Goal: Check status: Check status

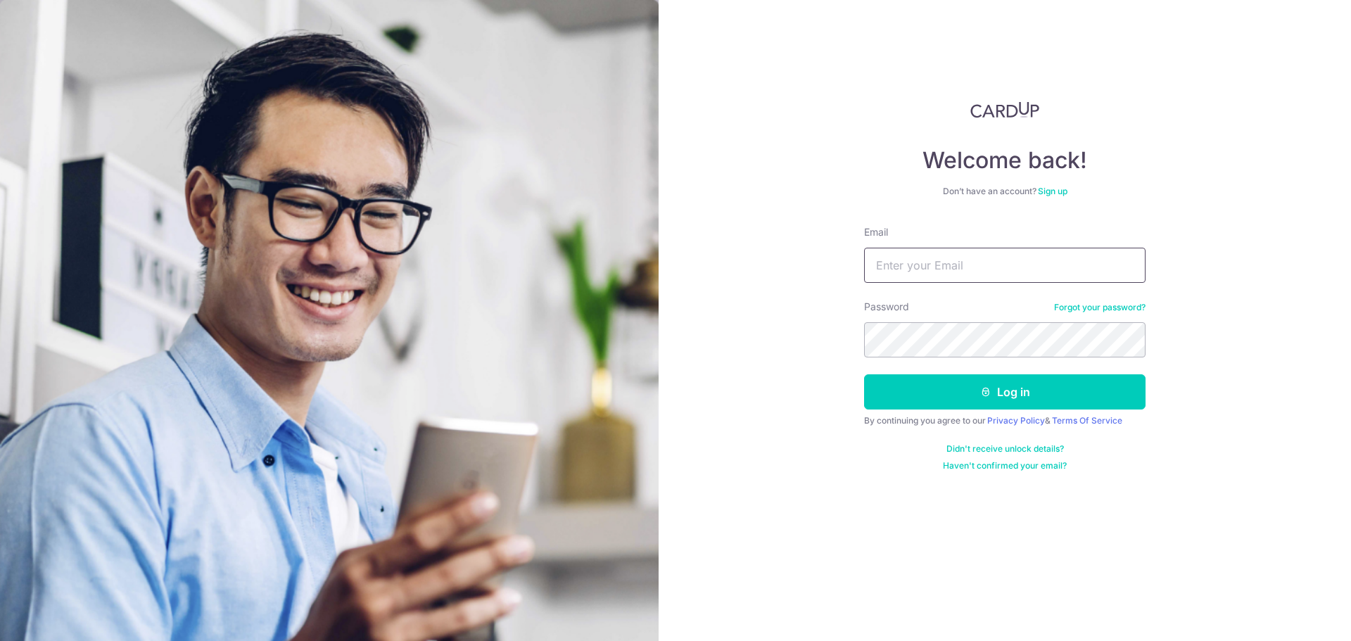
click at [896, 269] on input "Email" at bounding box center [1004, 265] width 281 height 35
type input "S"
type input "[EMAIL_ADDRESS][DOMAIN_NAME]"
click at [1002, 383] on button "Log in" at bounding box center [1004, 391] width 281 height 35
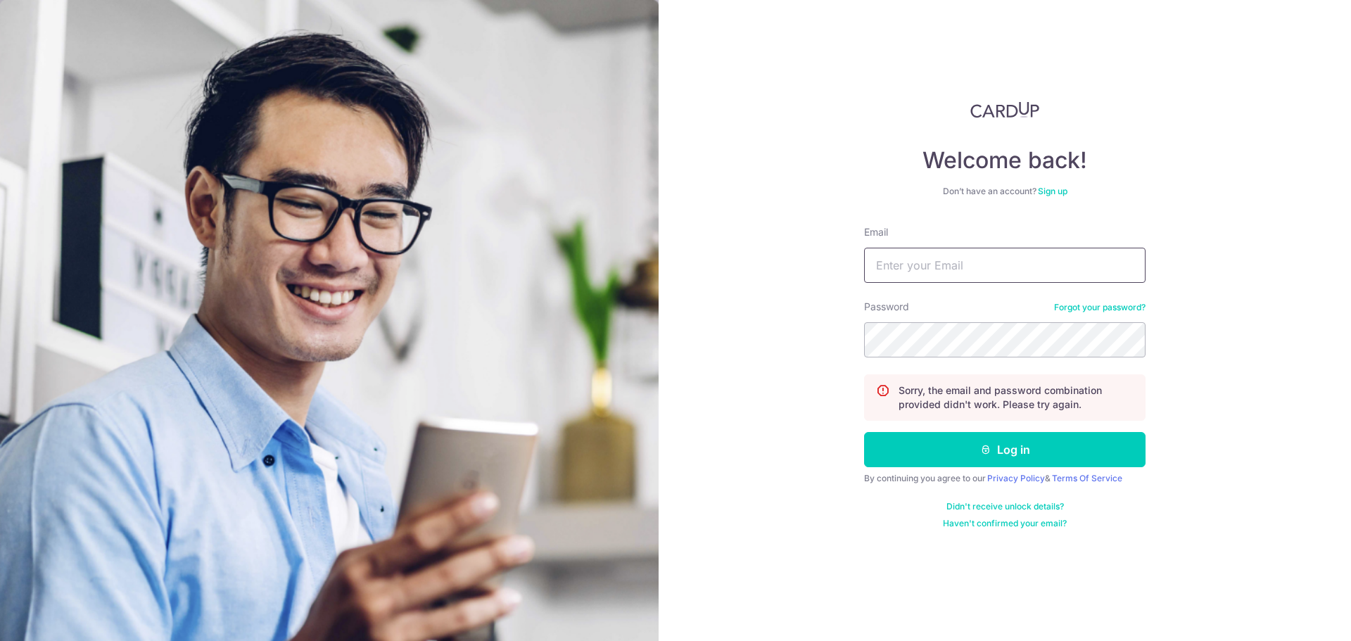
click at [985, 264] on input "Email" at bounding box center [1004, 265] width 281 height 35
type input "[EMAIL_ADDRESS][DOMAIN_NAME]"
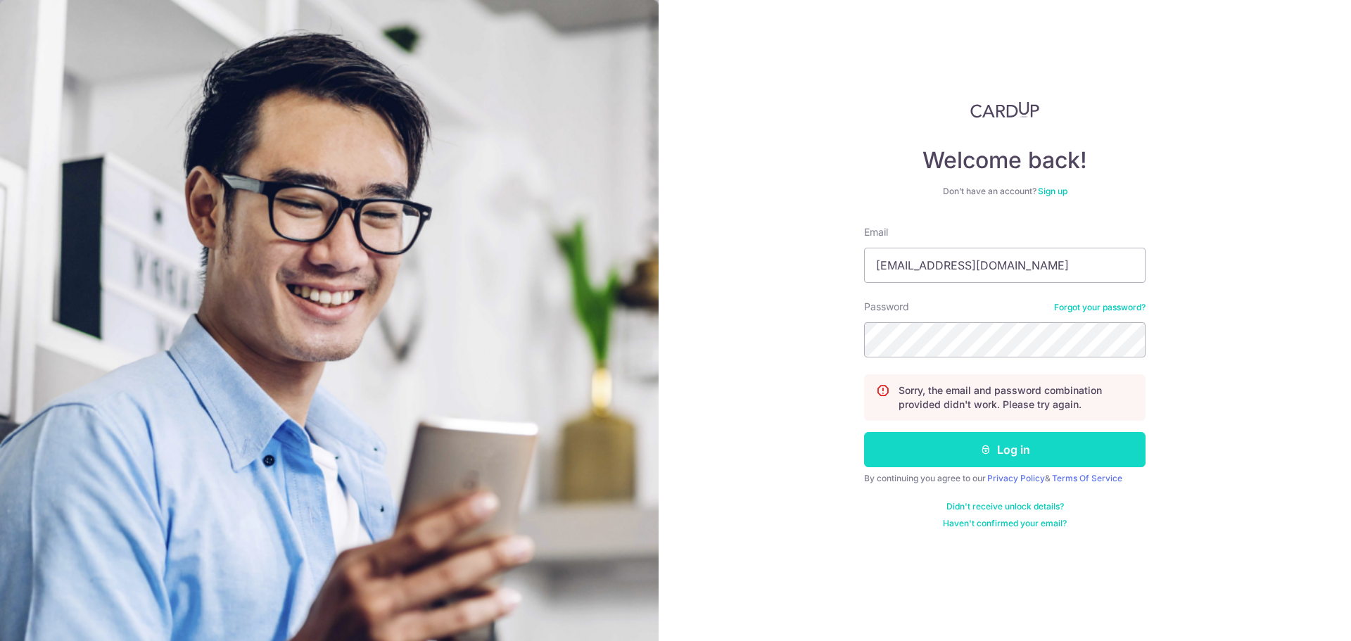
click at [1022, 454] on button "Log in" at bounding box center [1004, 449] width 281 height 35
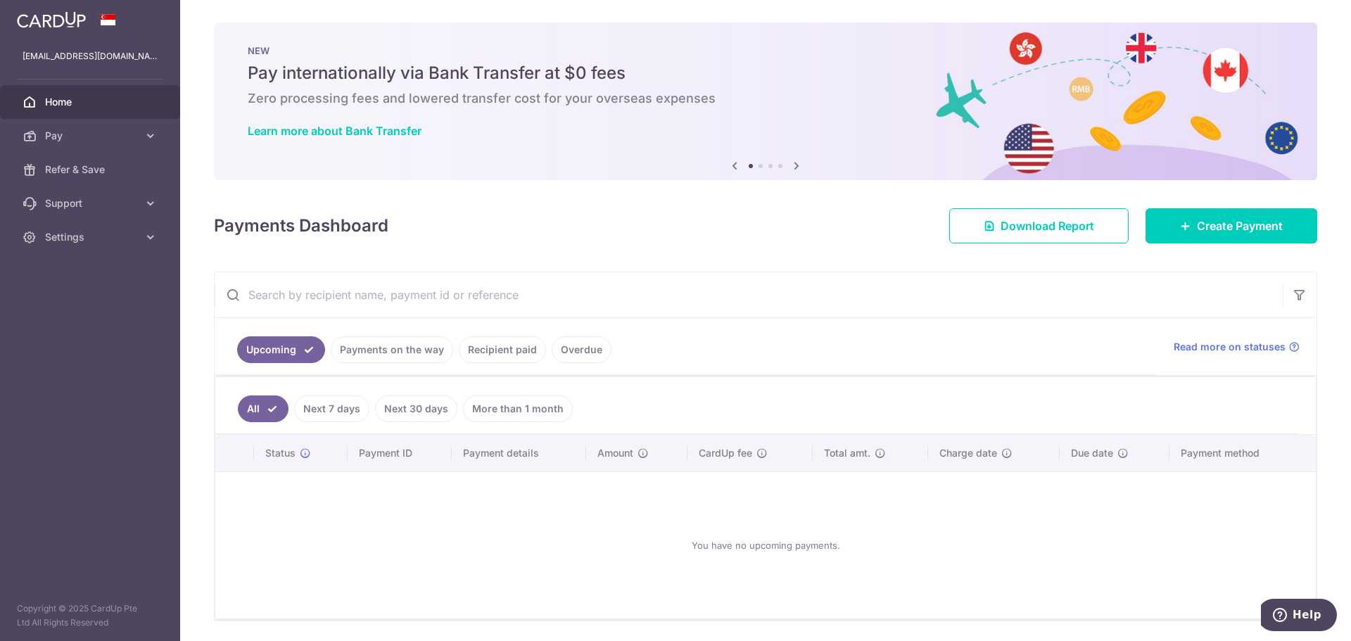
click at [467, 353] on link "Recipient paid" at bounding box center [502, 349] width 87 height 27
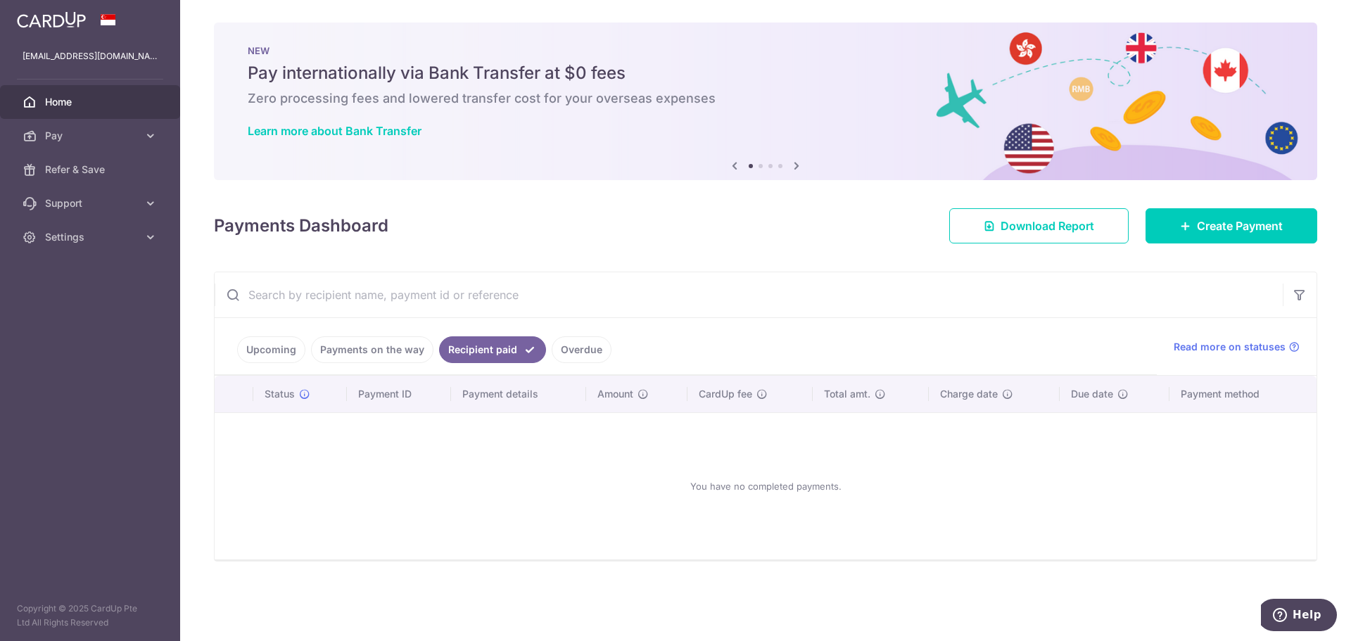
click at [388, 354] on link "Payments on the way" at bounding box center [372, 349] width 122 height 27
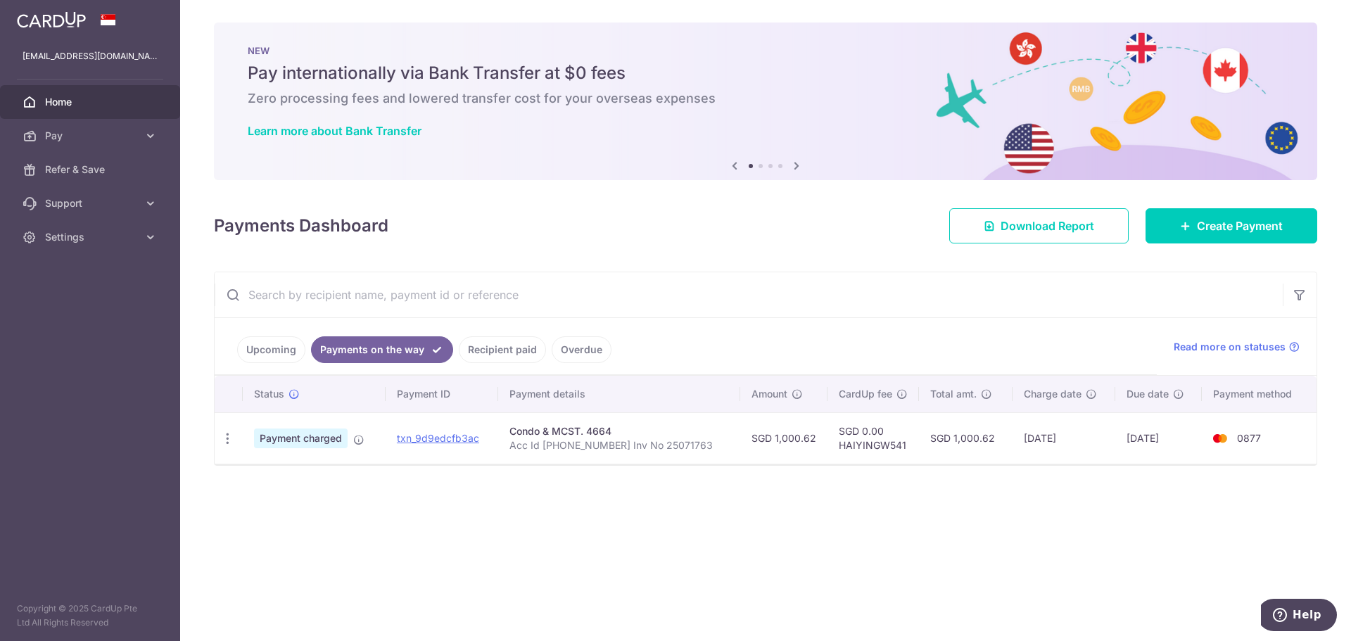
click at [494, 349] on link "Recipient paid" at bounding box center [502, 349] width 87 height 27
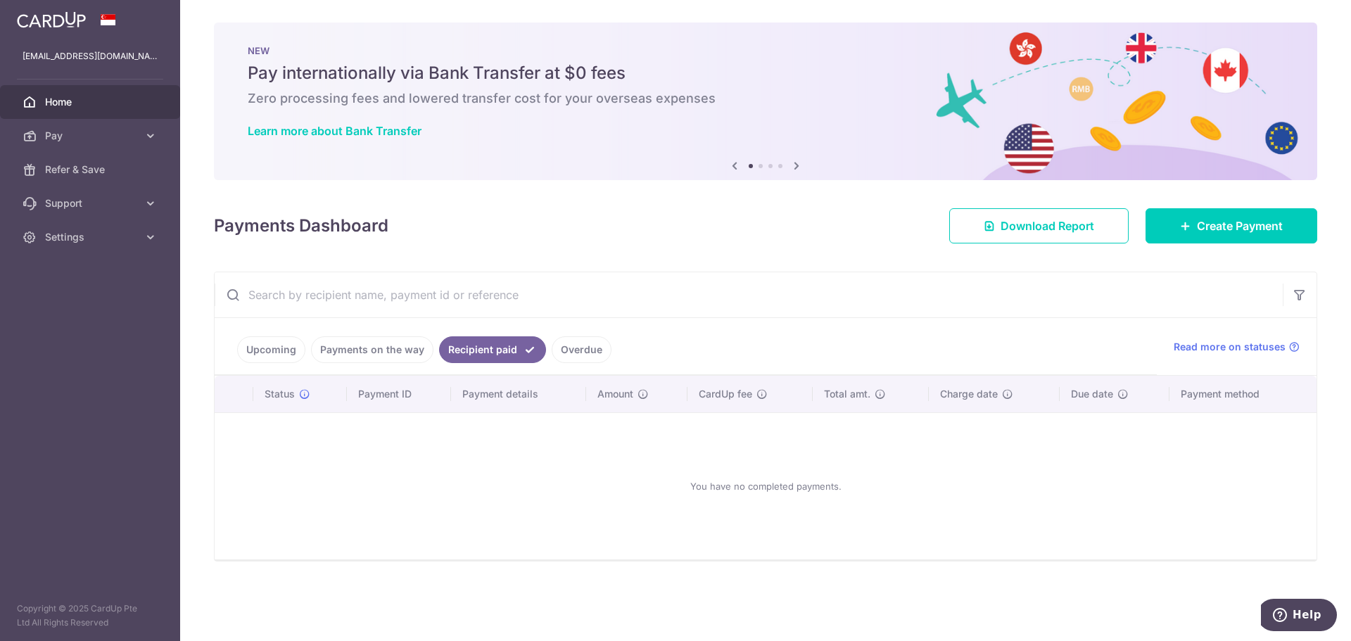
click at [411, 348] on link "Payments on the way" at bounding box center [372, 349] width 122 height 27
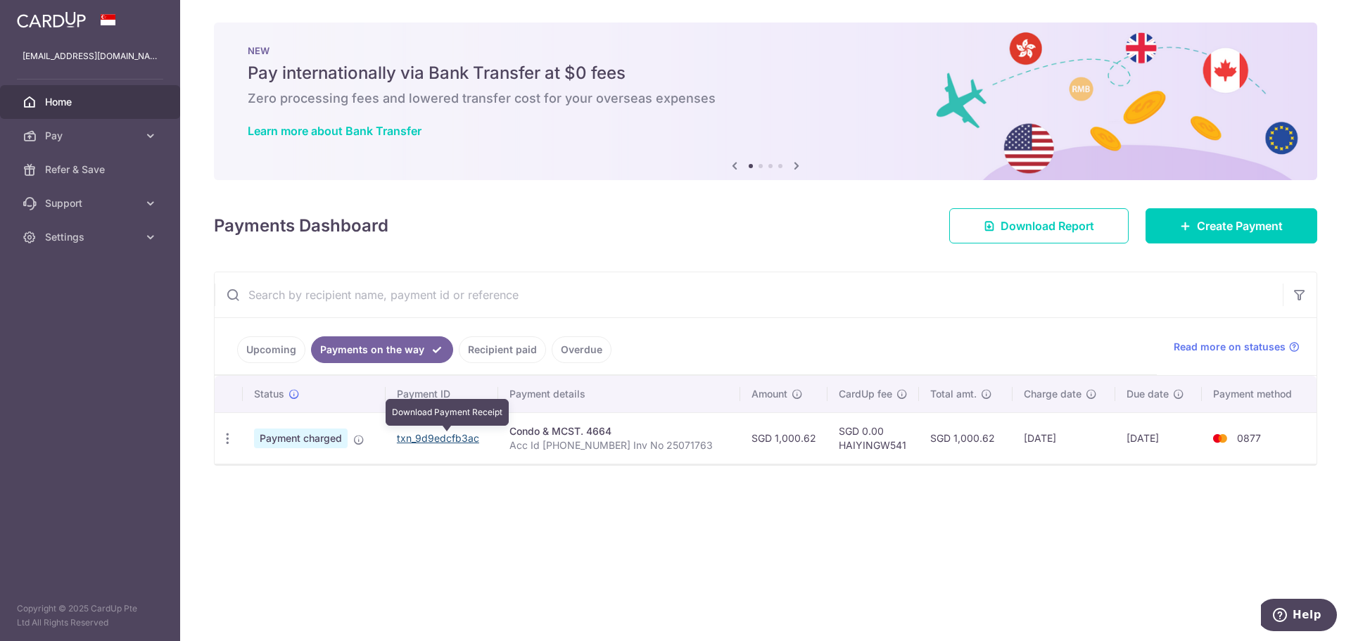
click at [454, 440] on link "txn_9d9edcfb3ac" at bounding box center [438, 438] width 82 height 12
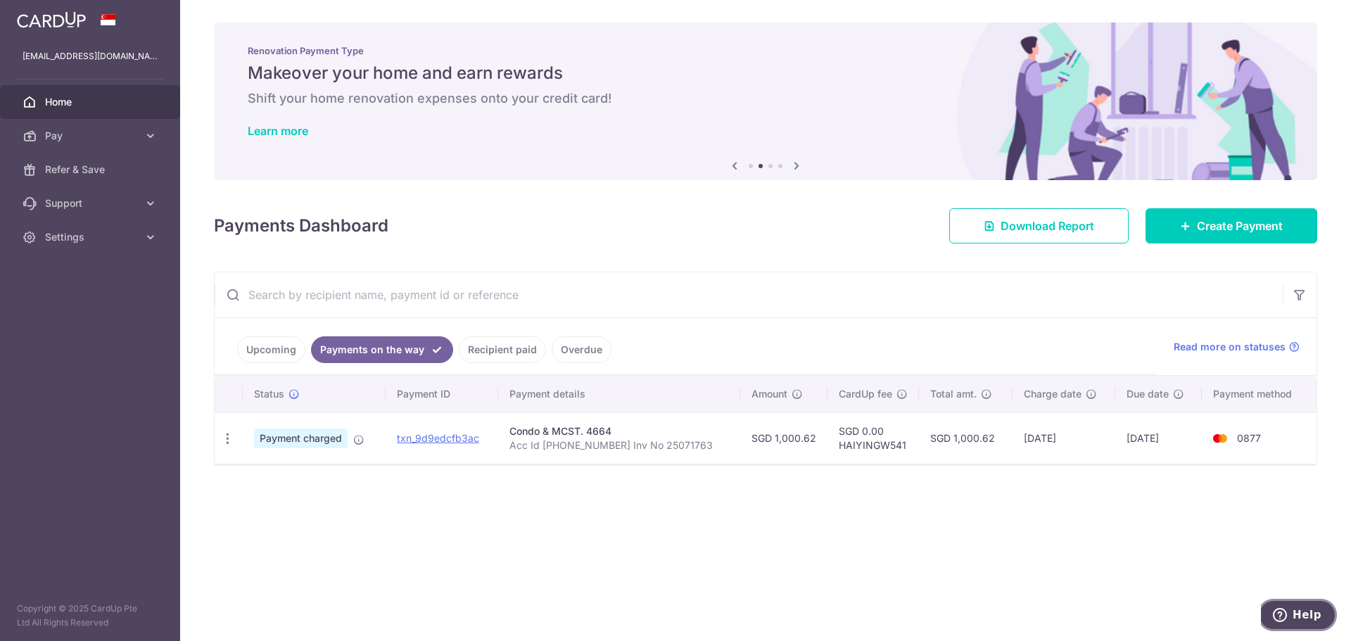
click at [1300, 611] on span "Help" at bounding box center [1307, 615] width 29 height 13
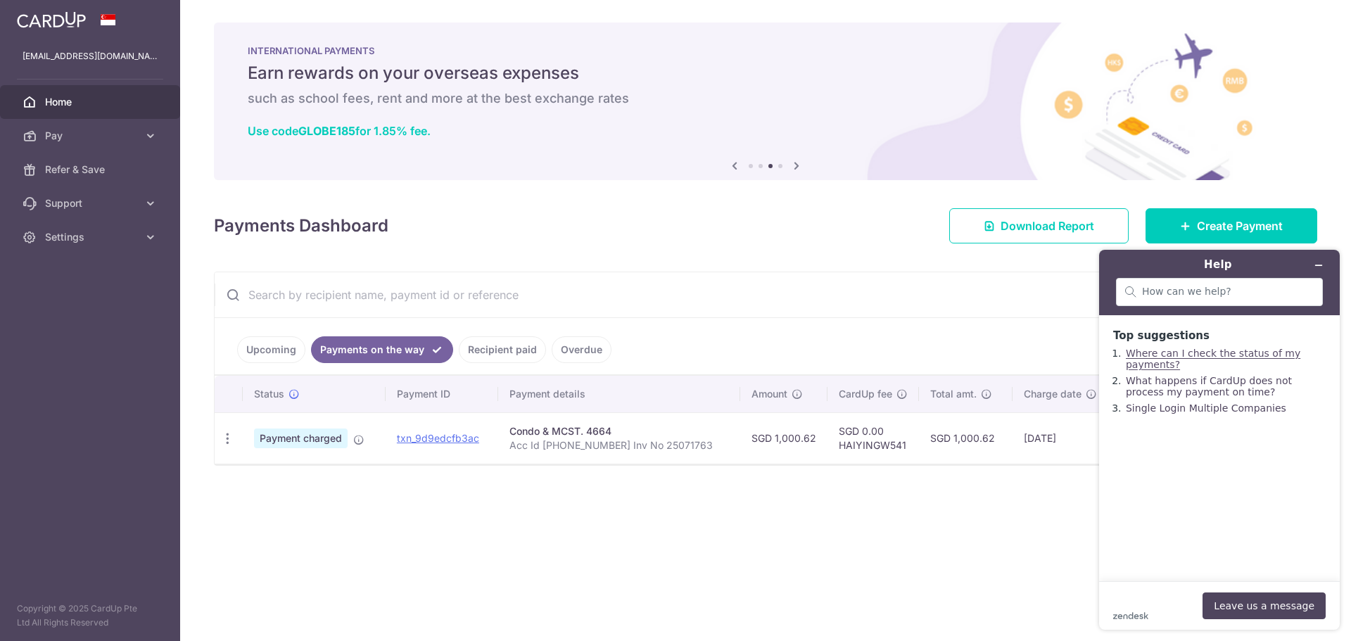
click at [1137, 364] on link "Where can I check the status of my payments?" at bounding box center [1213, 359] width 175 height 23
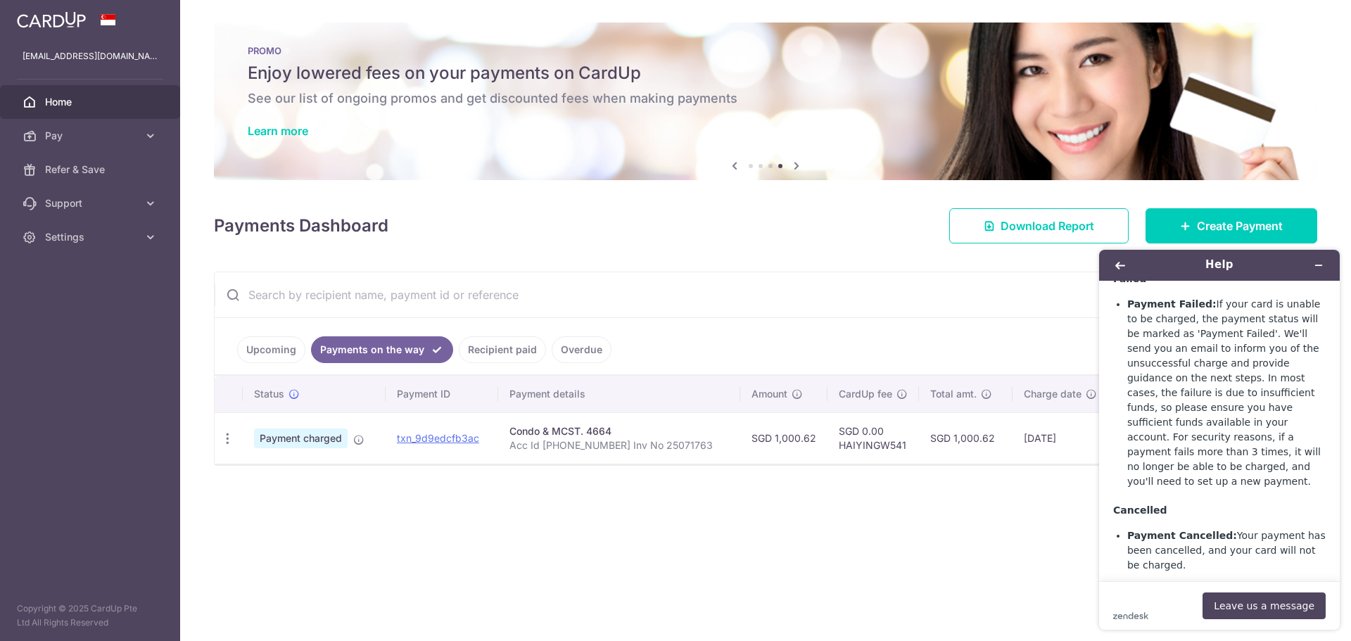
scroll to position [1077, 0]
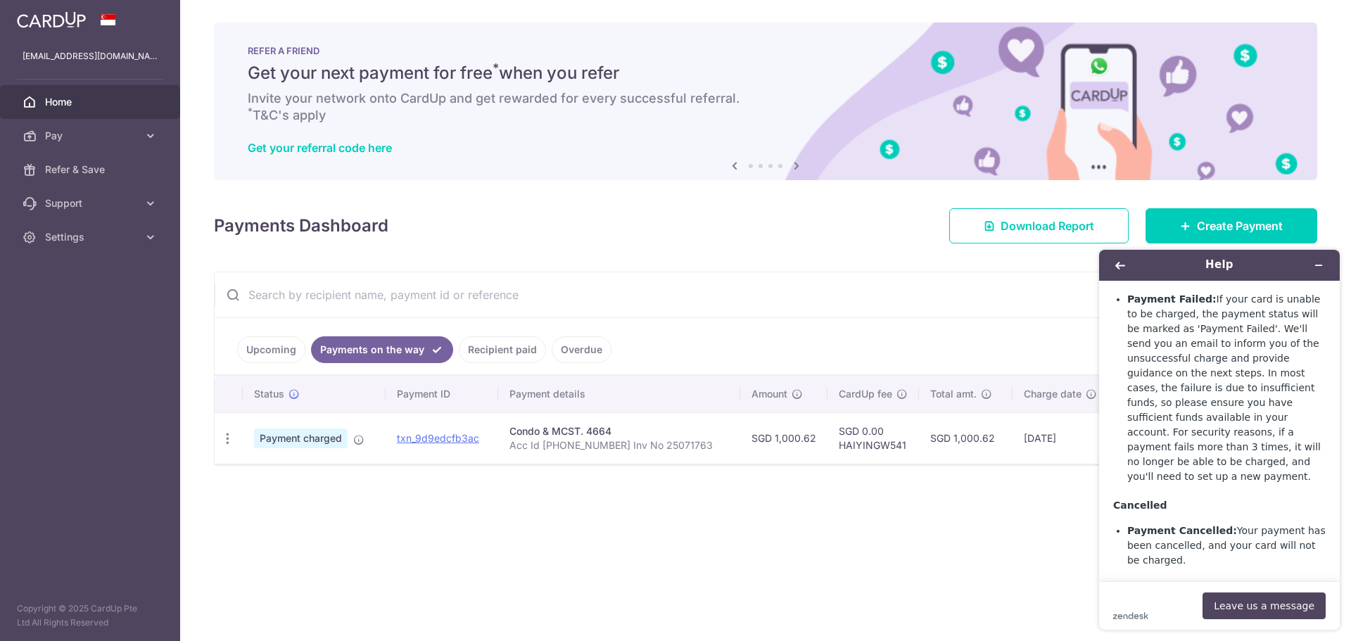
click at [499, 348] on link "Recipient paid" at bounding box center [502, 349] width 87 height 27
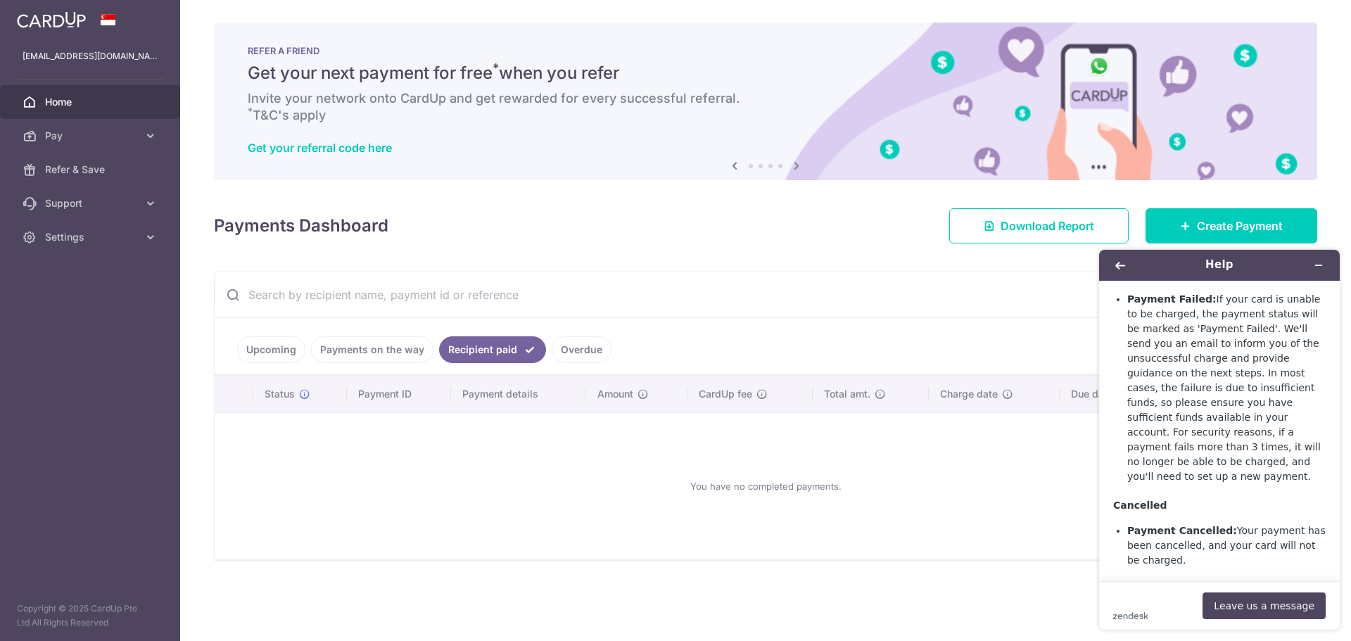
click at [392, 350] on link "Payments on the way" at bounding box center [372, 349] width 122 height 27
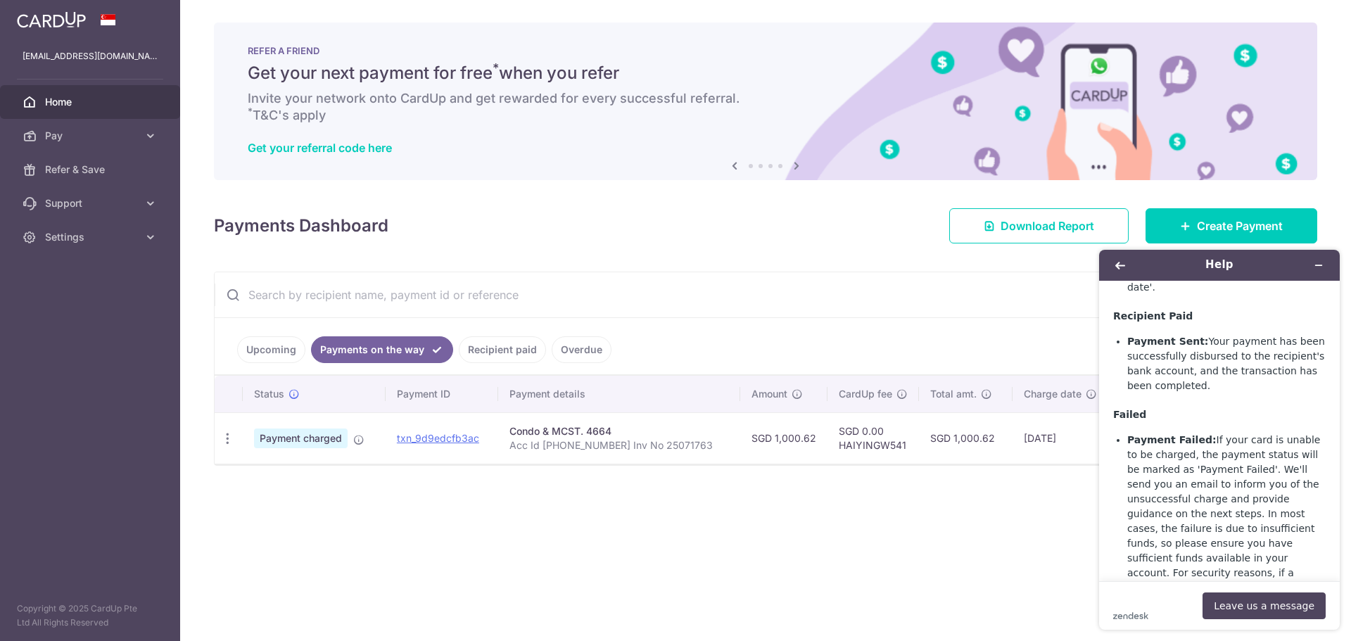
scroll to position [654, 0]
